Goal: Information Seeking & Learning: Learn about a topic

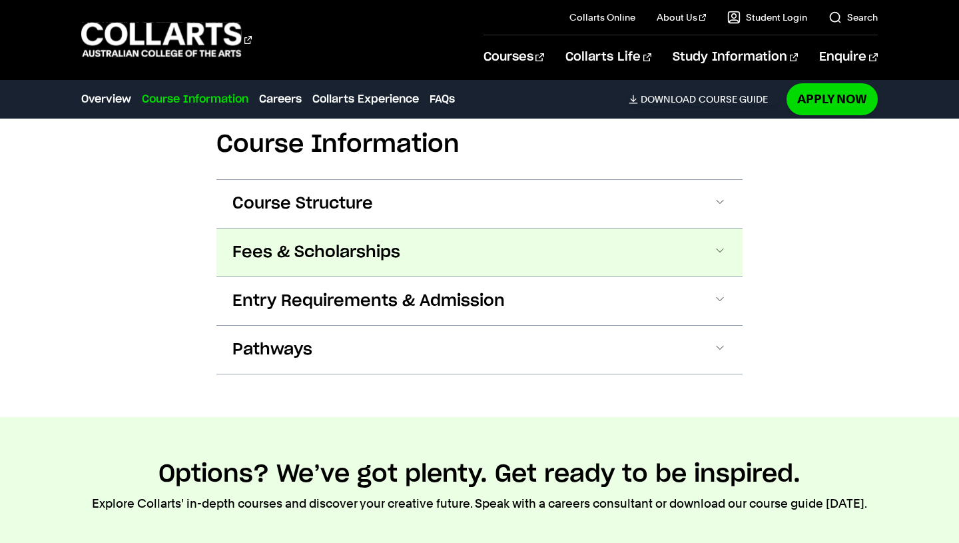
scroll to position [1283, 0]
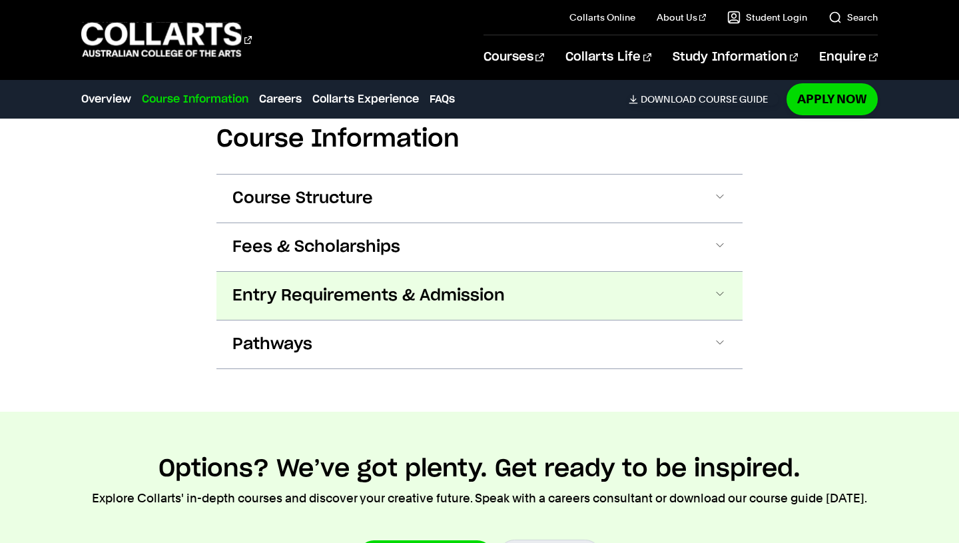
click at [718, 295] on span at bounding box center [719, 295] width 13 height 17
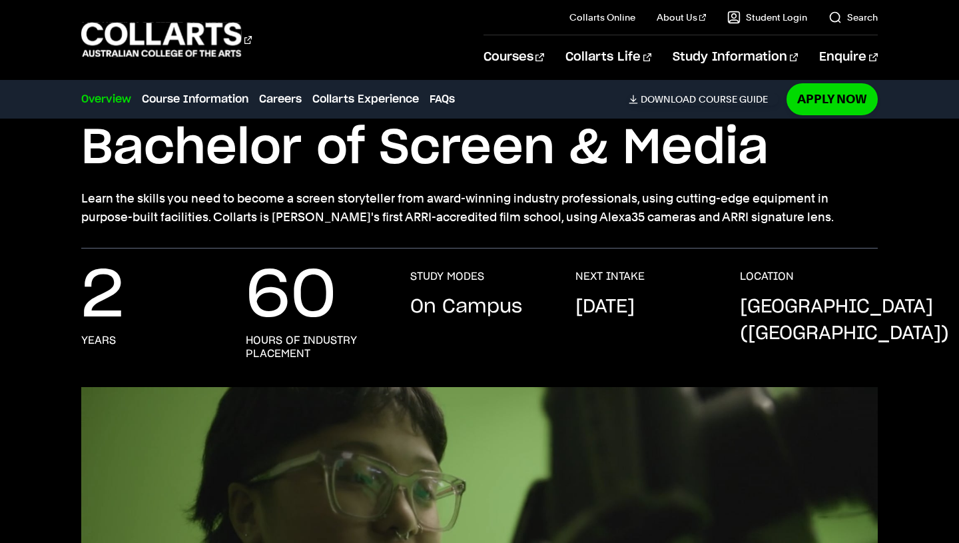
scroll to position [0, 0]
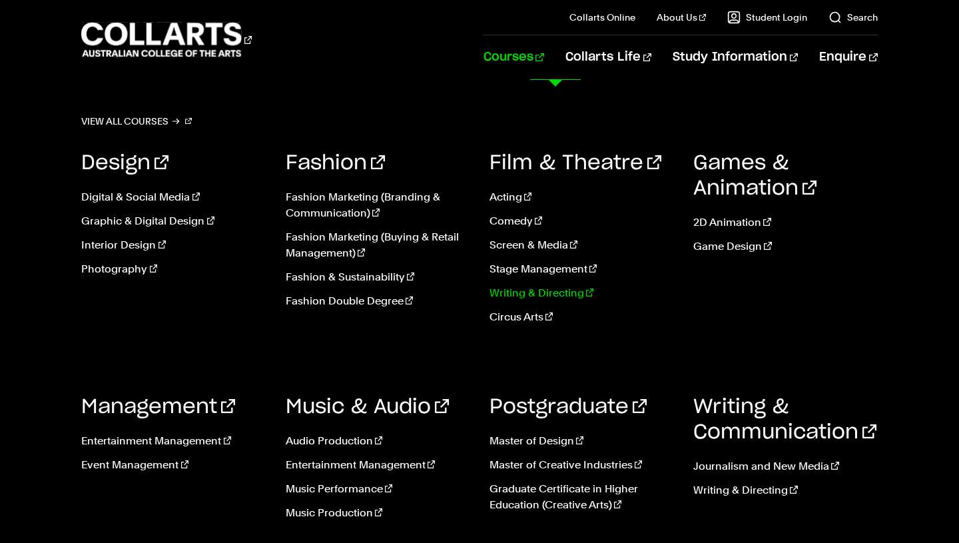
click at [516, 292] on link "Writing & Directing" at bounding box center [581, 293] width 184 height 16
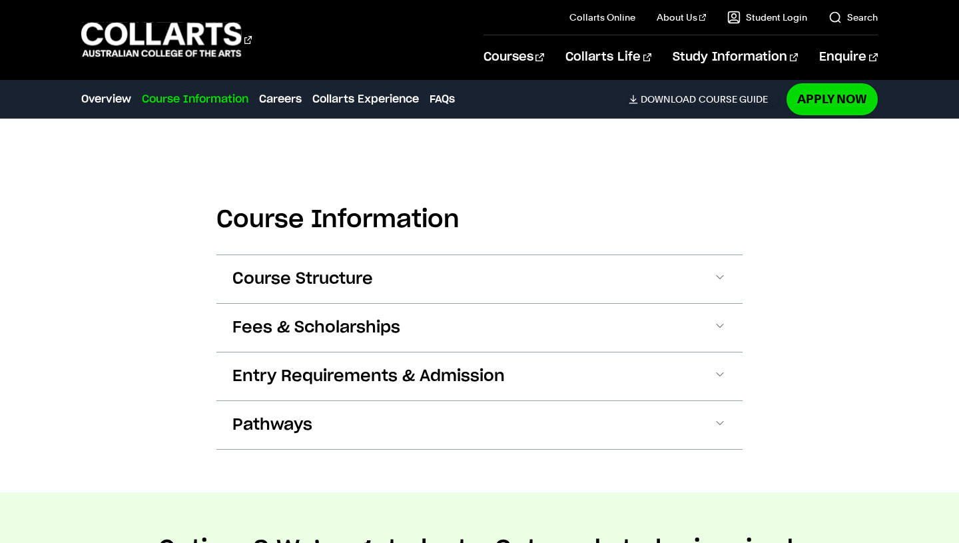
scroll to position [1408, 0]
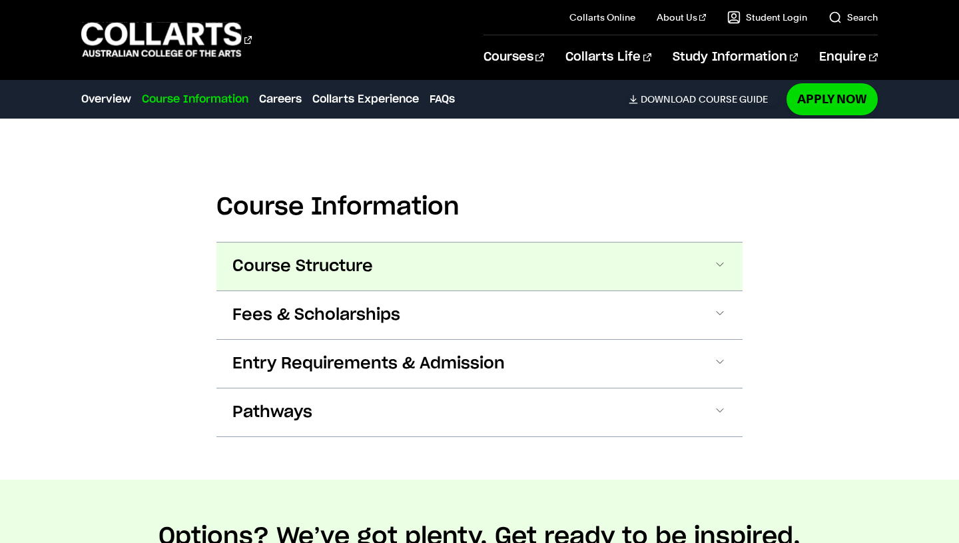
click at [722, 258] on span at bounding box center [719, 266] width 13 height 17
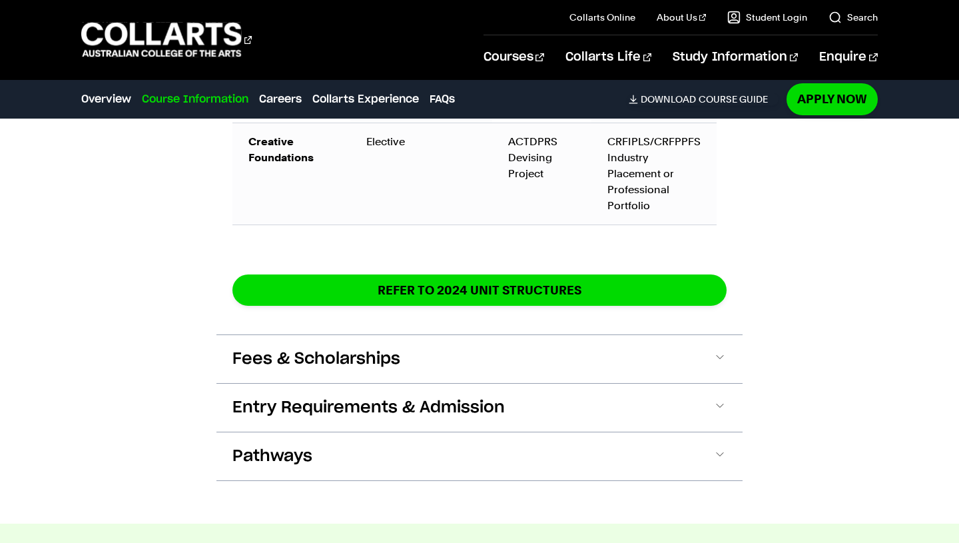
scroll to position [2324, 0]
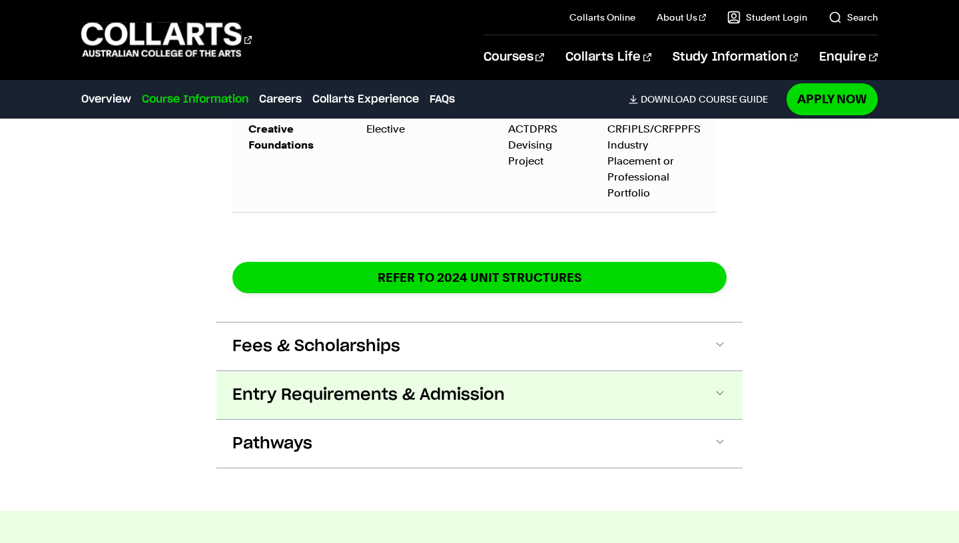
click at [722, 386] on span at bounding box center [719, 394] width 13 height 17
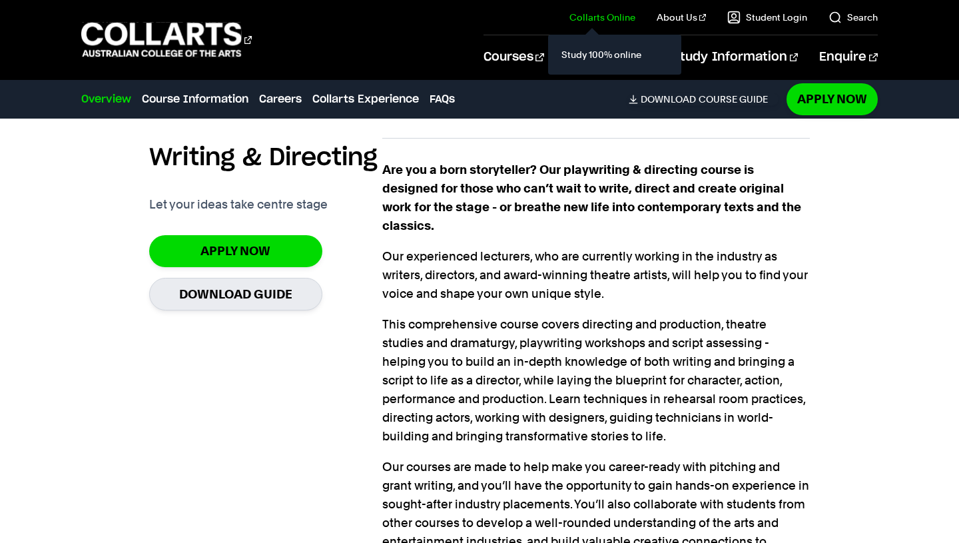
scroll to position [748, 0]
